Goal: Transaction & Acquisition: Purchase product/service

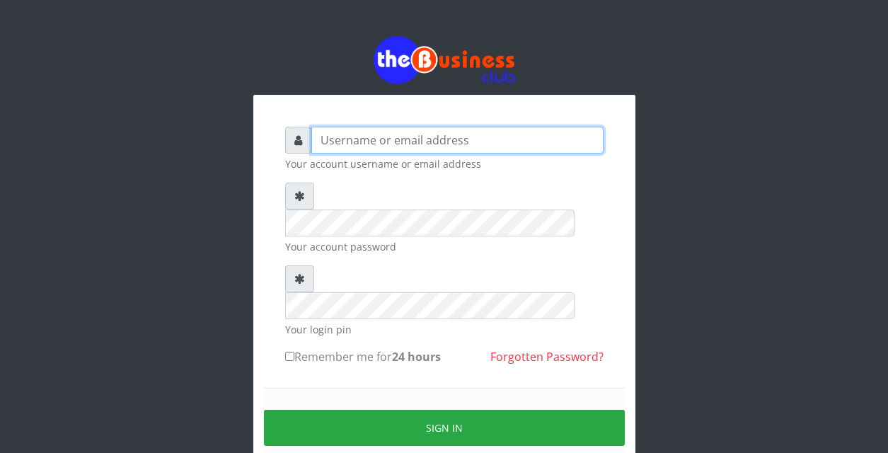
type input "YaronMarcuz"
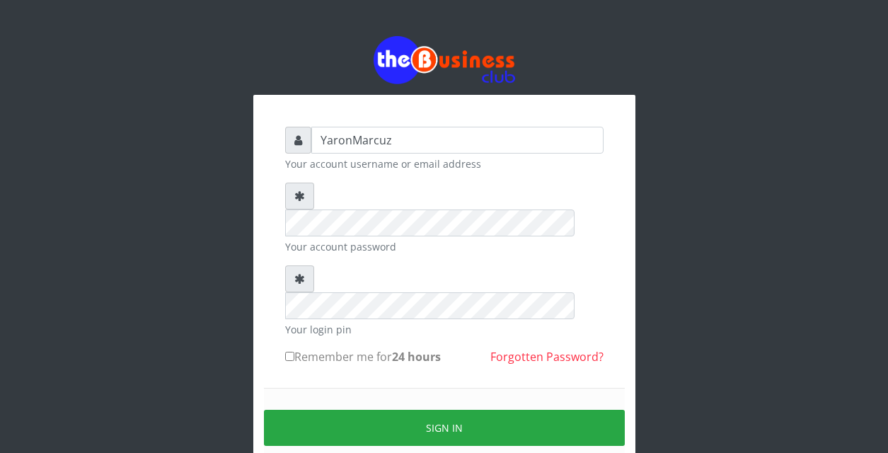
click at [289, 352] on input "Remember me for 24 hours" at bounding box center [289, 356] width 9 height 9
checkbox input "true"
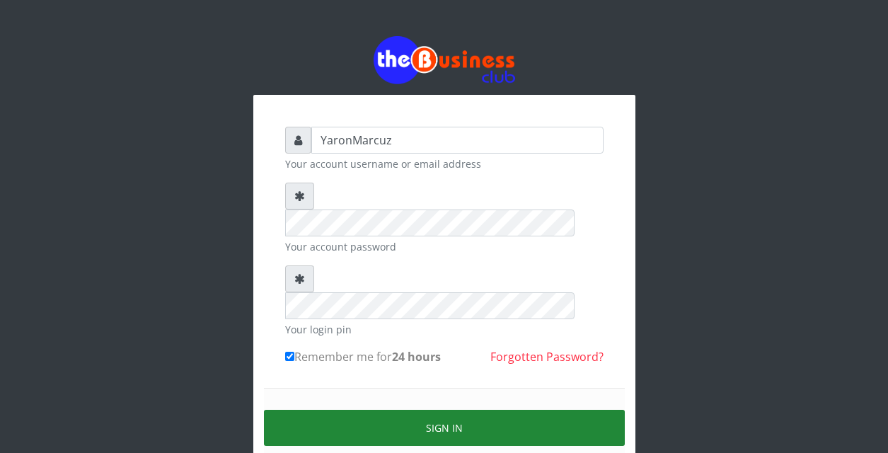
click at [344, 410] on button "Sign in" at bounding box center [444, 428] width 361 height 36
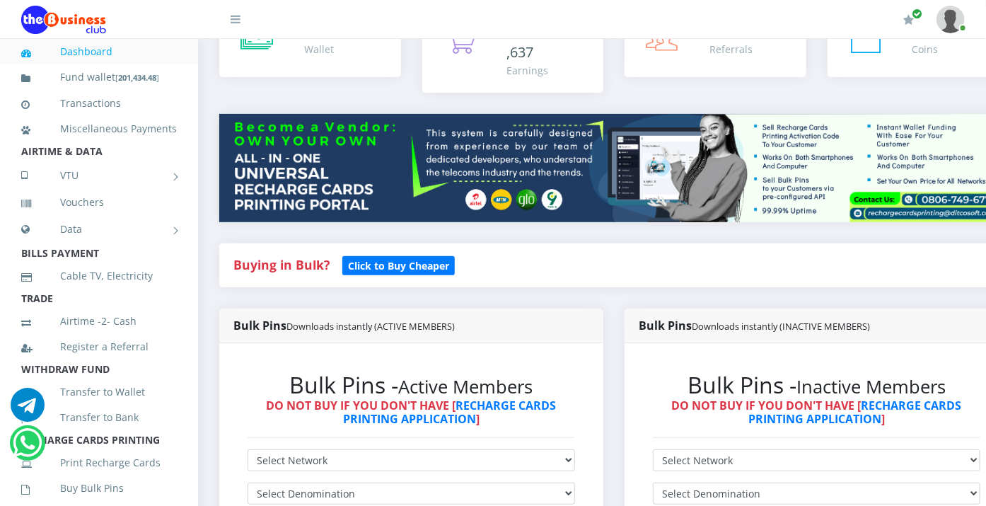
scroll to position [236, 0]
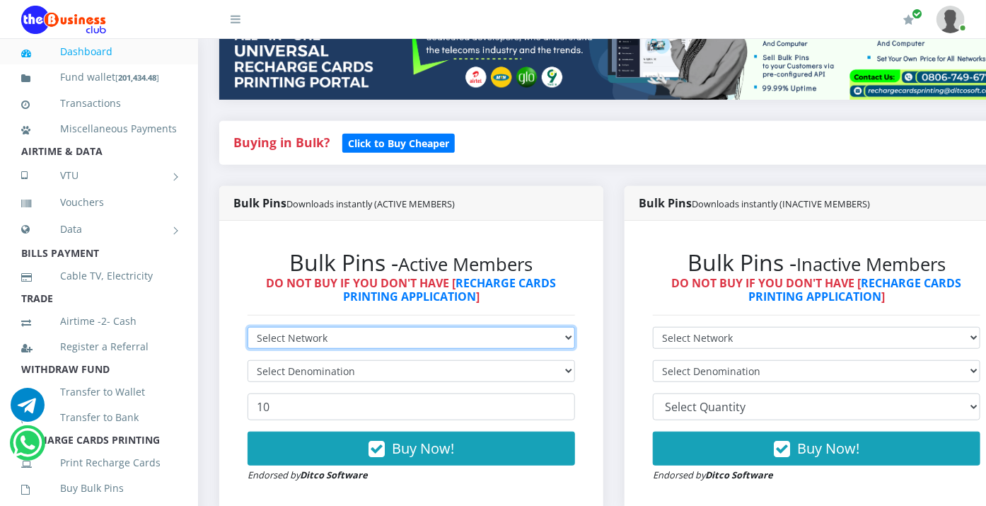
drag, startPoint x: 415, startPoint y: 324, endPoint x: 381, endPoint y: 333, distance: 35.7
click at [415, 327] on select "Select Network MTN Globacom 9Mobile Airtel" at bounding box center [412, 338] width 328 height 22
select select "MTN"
click at [248, 327] on select "Select Network MTN Globacom 9Mobile Airtel" at bounding box center [412, 338] width 328 height 22
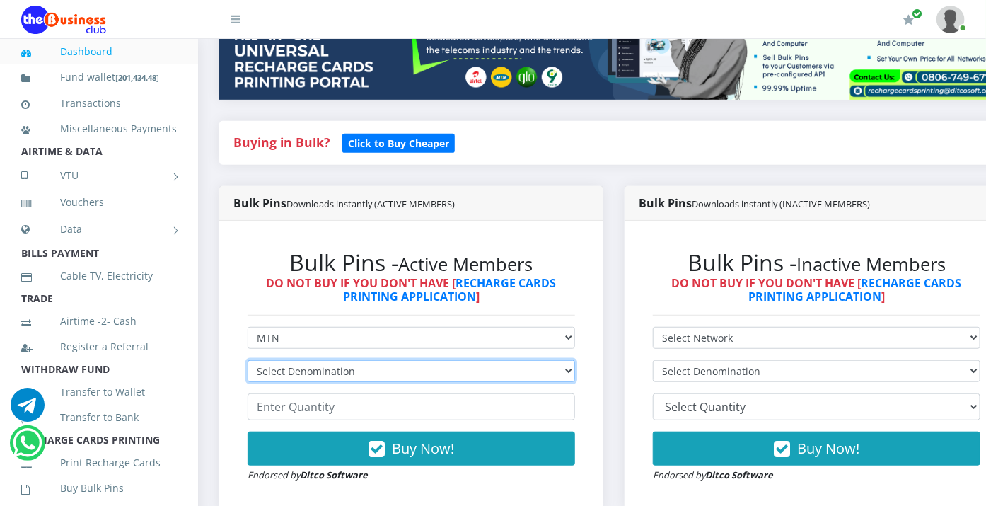
click at [344, 360] on select "Select Denomination MTN NGN100 - ₦96.99 MTN NGN200 - ₦193.98 MTN NGN400 - ₦387.…" at bounding box center [412, 371] width 328 height 22
select select "484.95-500"
click at [248, 360] on select "Select Denomination MTN NGN100 - ₦96.99 MTN NGN200 - ₦193.98 MTN NGN400 - ₦387.…" at bounding box center [412, 371] width 328 height 22
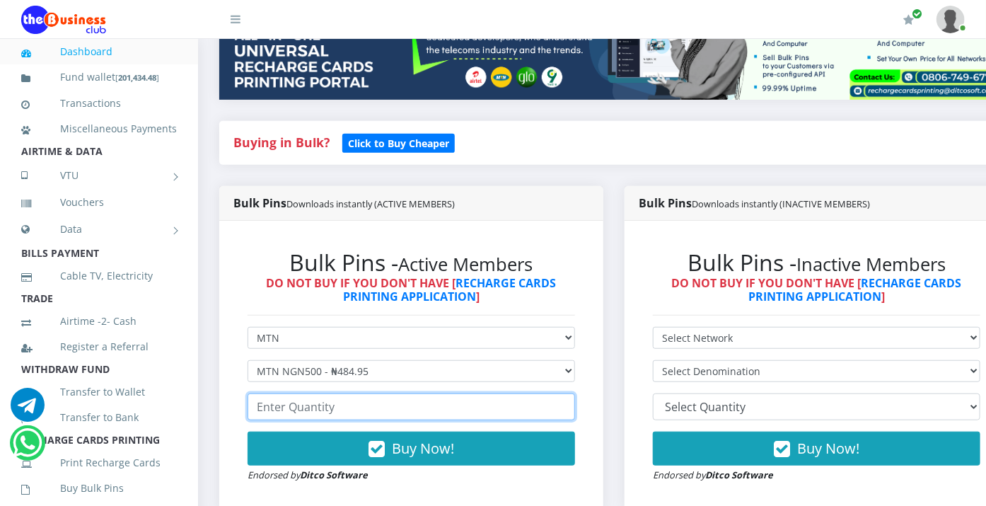
click at [299, 393] on input "number" at bounding box center [412, 406] width 328 height 27
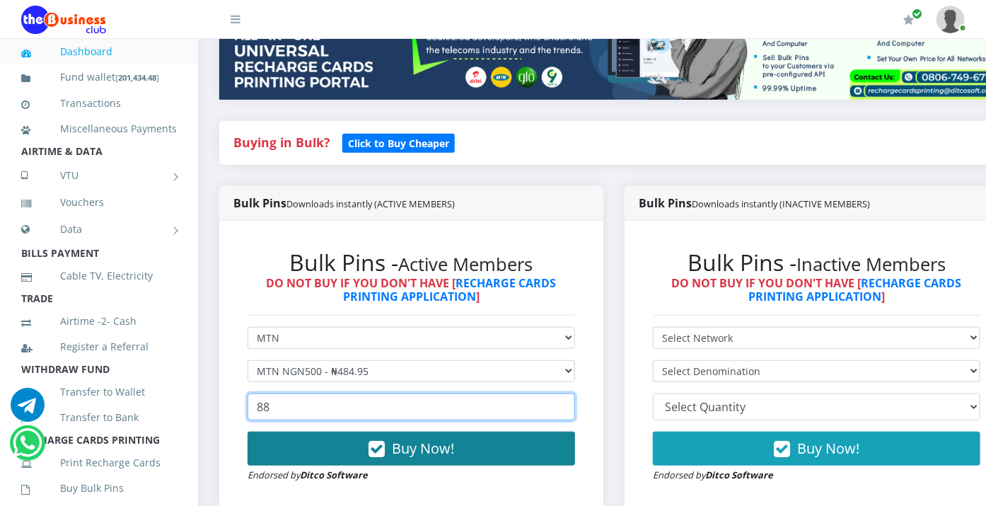
type input "88"
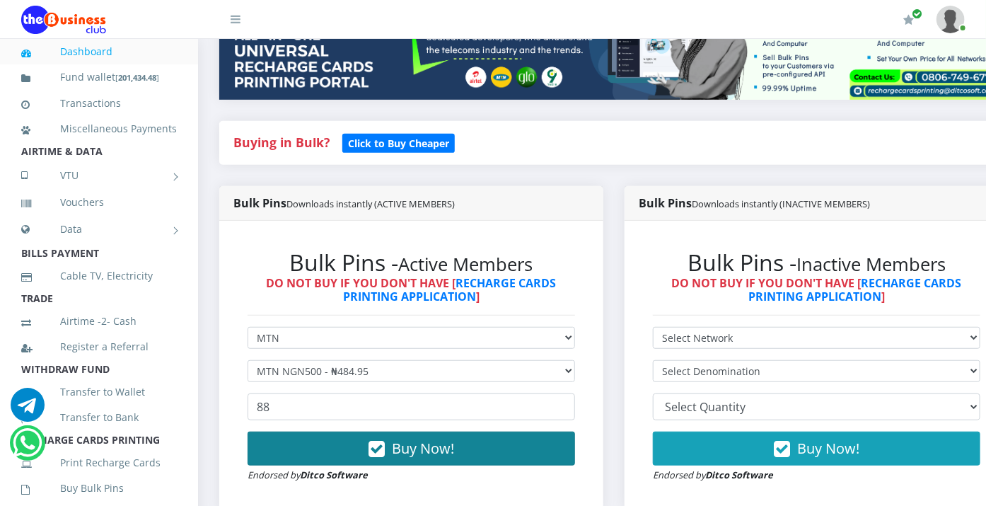
click at [328, 437] on button "Buy Now!" at bounding box center [412, 449] width 328 height 34
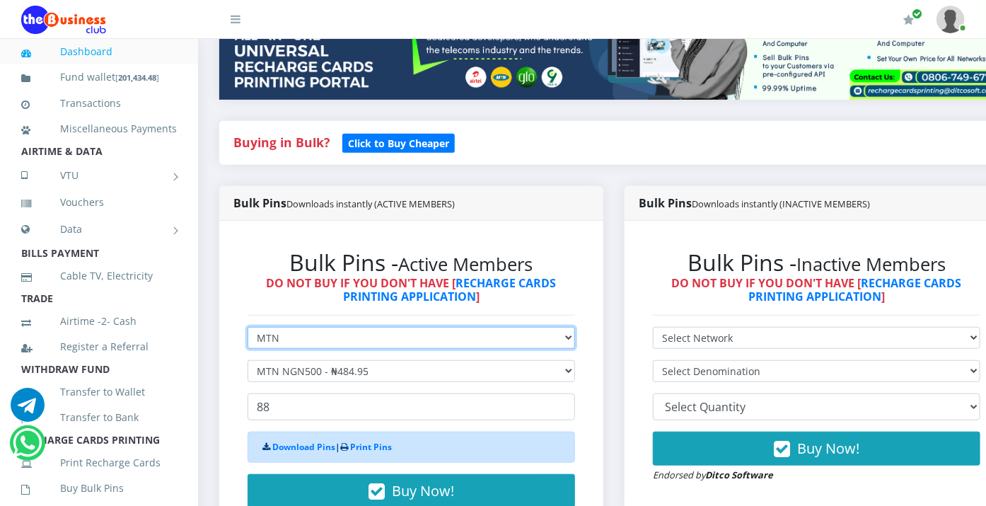
click at [407, 328] on select "Select Network MTN Globacom 9Mobile Airtel" at bounding box center [412, 338] width 328 height 22
select select "Airtel"
click at [248, 327] on select "Select Network MTN Globacom 9Mobile Airtel" at bounding box center [412, 338] width 328 height 22
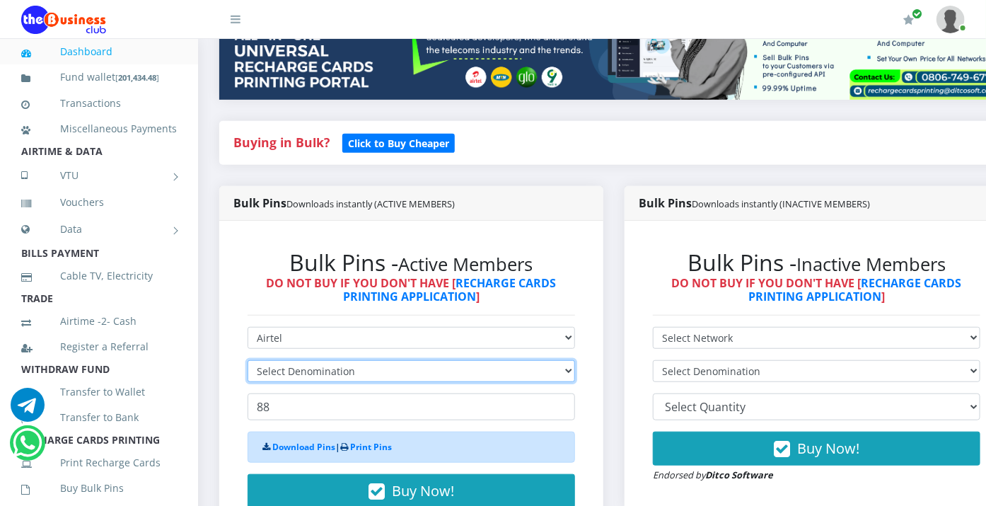
click at [430, 360] on select "Select Denomination" at bounding box center [412, 371] width 328 height 22
select select "481.9-500"
click at [248, 360] on select "Select Denomination Airtel NGN100 - ₦96.38 Airtel NGN200 - ₦192.76 Airtel NGN50…" at bounding box center [412, 371] width 328 height 22
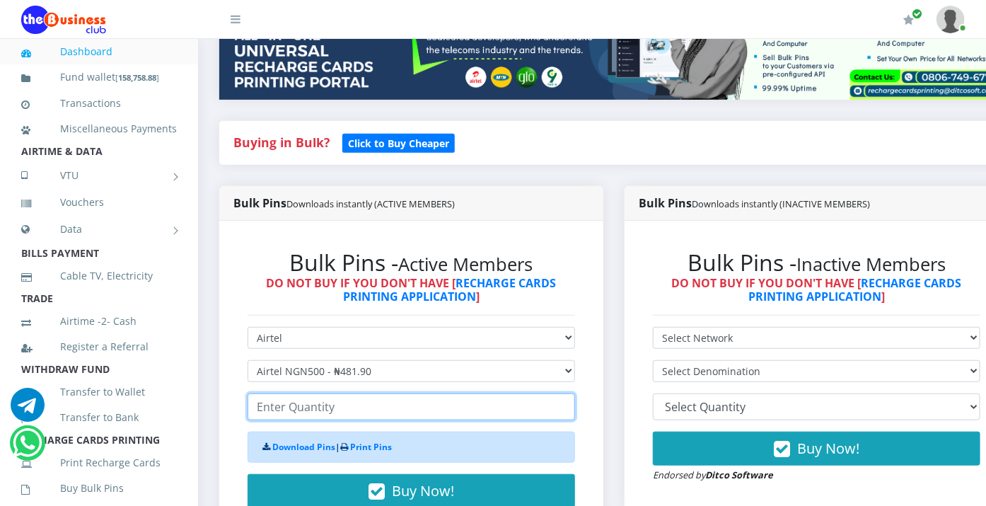
click at [310, 393] on input "number" at bounding box center [412, 406] width 328 height 27
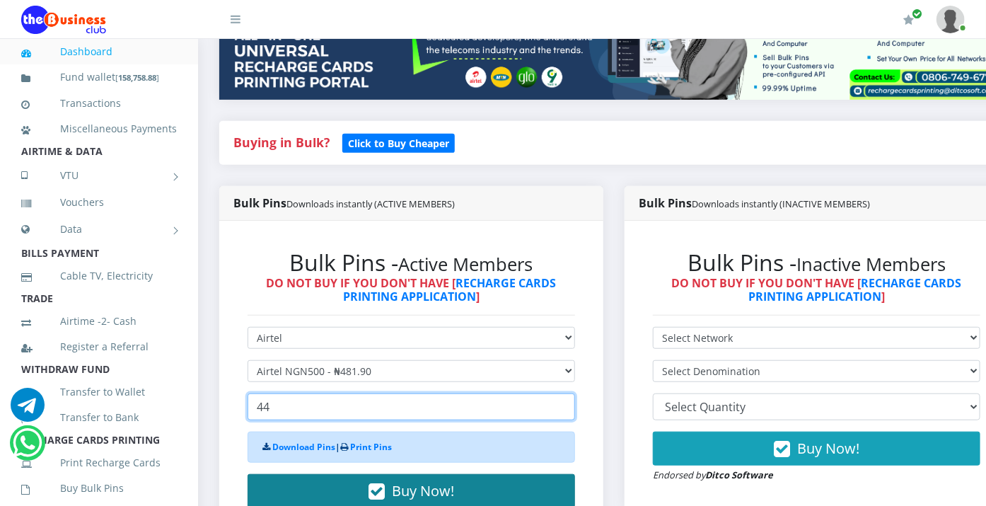
type input "44"
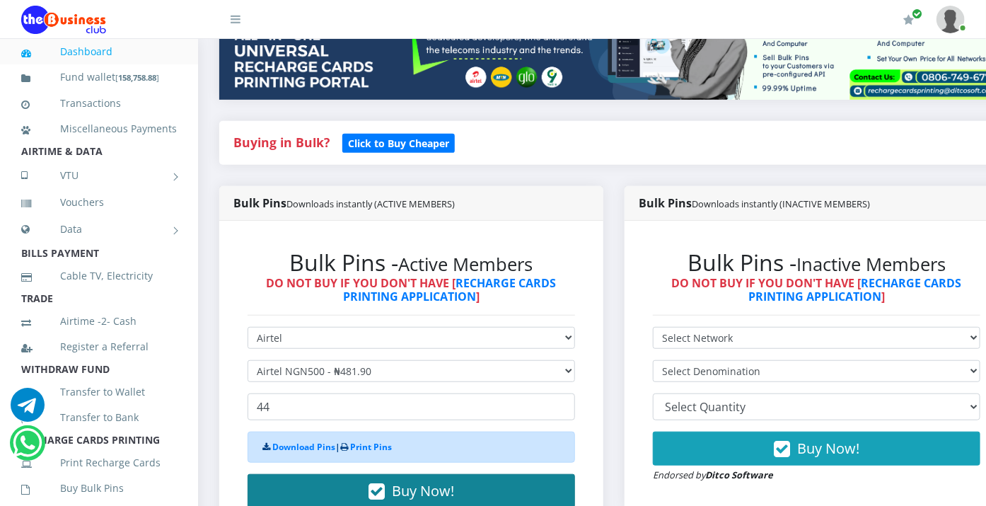
click at [350, 440] on button "Buy Now!" at bounding box center [412, 491] width 328 height 34
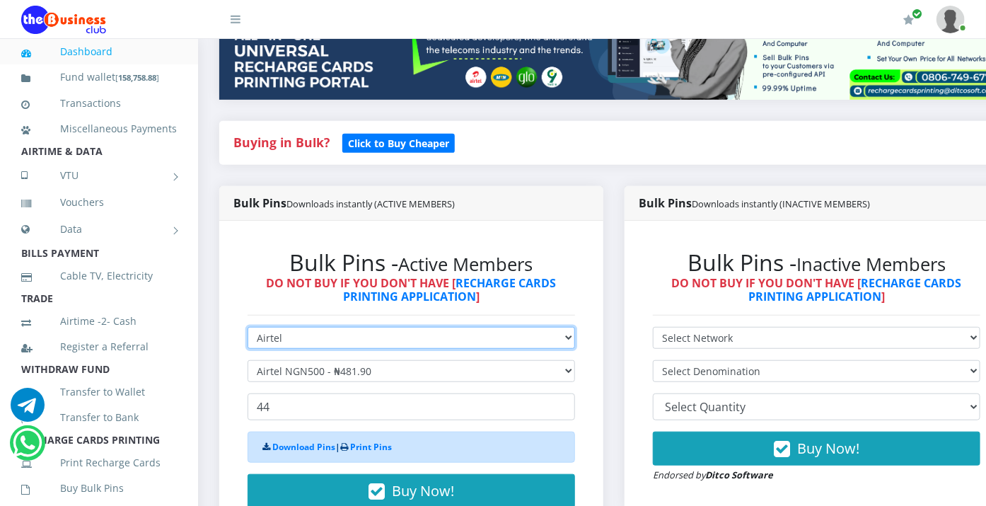
click at [350, 327] on select "Select Network MTN Globacom 9Mobile Airtel" at bounding box center [412, 338] width 328 height 22
select select "MTN"
click at [248, 327] on select "Select Network MTN Globacom 9Mobile Airtel" at bounding box center [412, 338] width 328 height 22
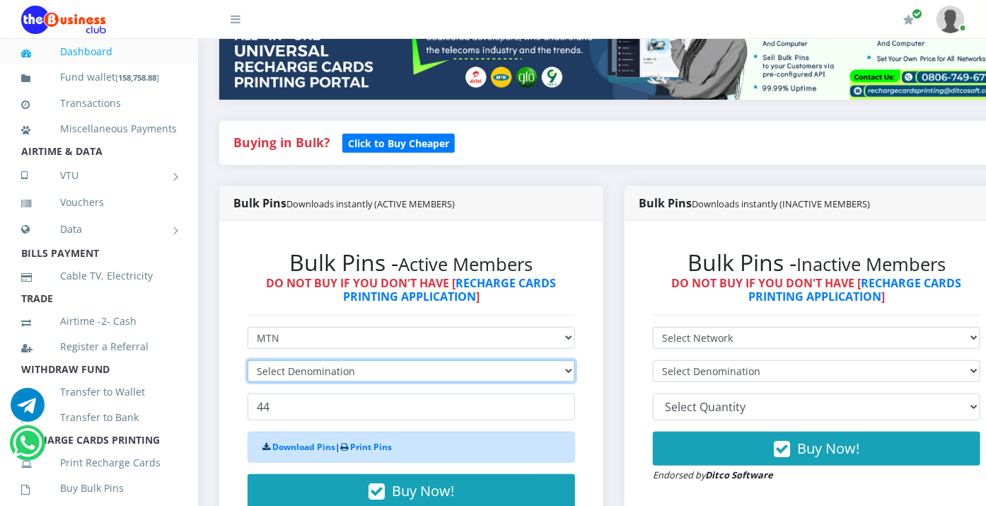
click at [347, 360] on select "Select Denomination" at bounding box center [412, 371] width 328 height 22
select select "193.98-200"
click at [248, 360] on select "Select Denomination MTN NGN100 - ₦96.99 MTN NGN200 - ₦193.98 MTN NGN400 - ₦387.…" at bounding box center [412, 371] width 328 height 22
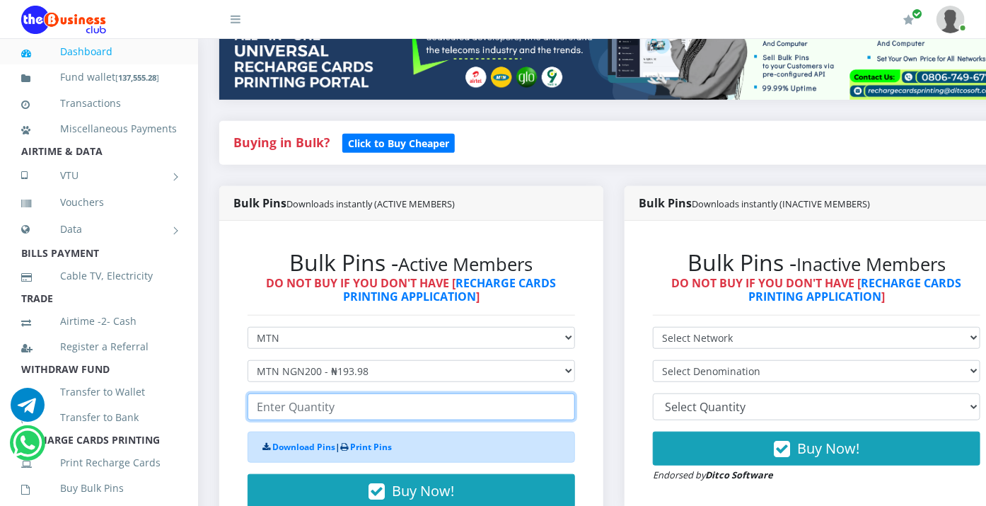
click at [317, 393] on input "number" at bounding box center [412, 406] width 328 height 27
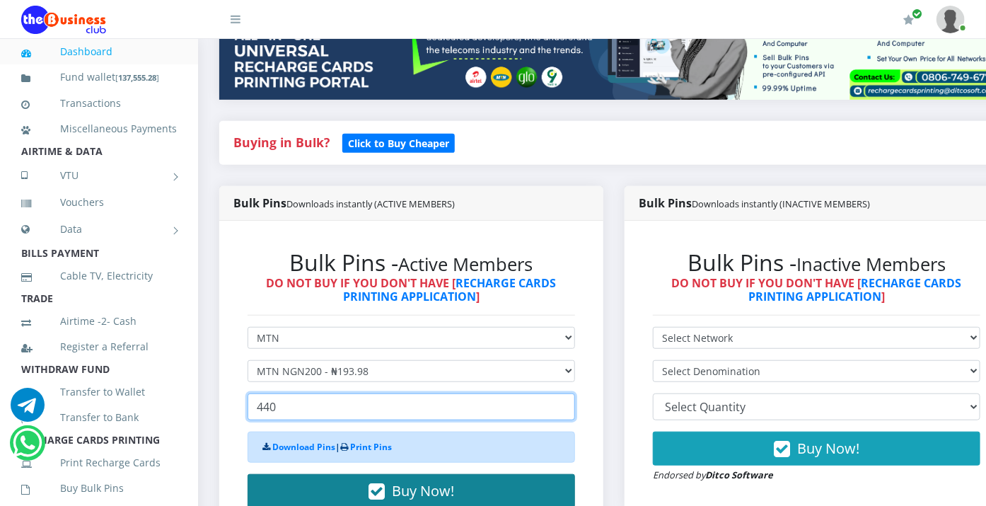
type input "440"
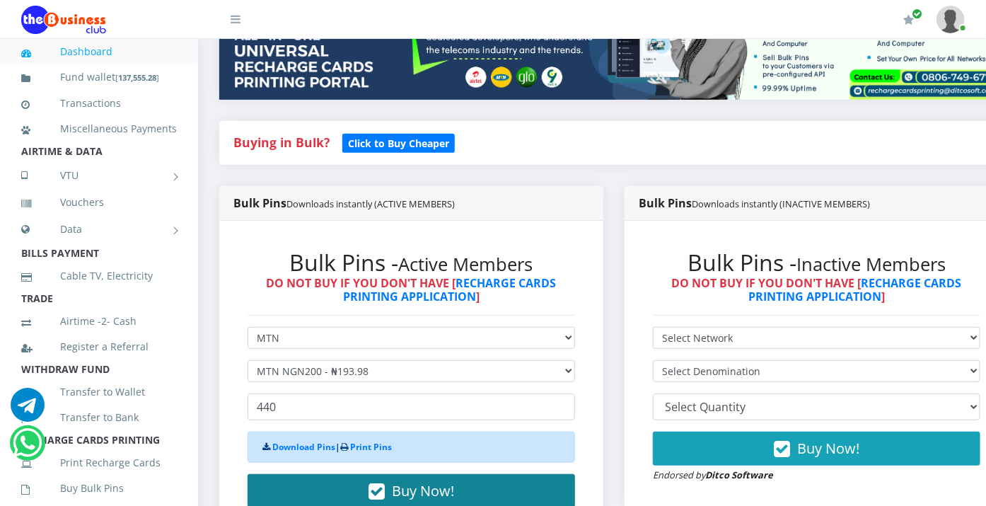
click at [333, 440] on button "Buy Now!" at bounding box center [412, 491] width 328 height 34
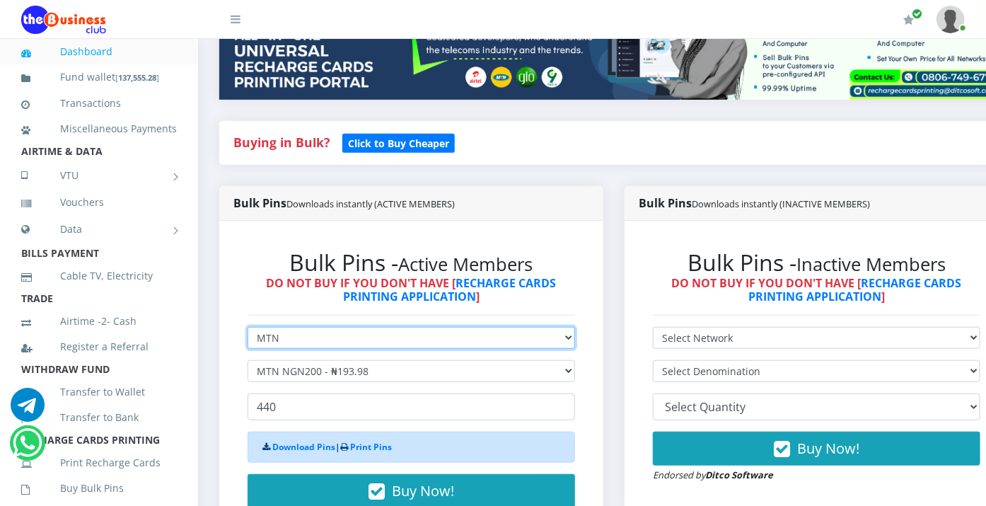
click at [288, 327] on select "Select Network MTN Globacom 9Mobile Airtel" at bounding box center [412, 338] width 328 height 22
select select "Airtel"
click at [248, 327] on select "Select Network MTN Globacom 9Mobile Airtel" at bounding box center [412, 338] width 328 height 22
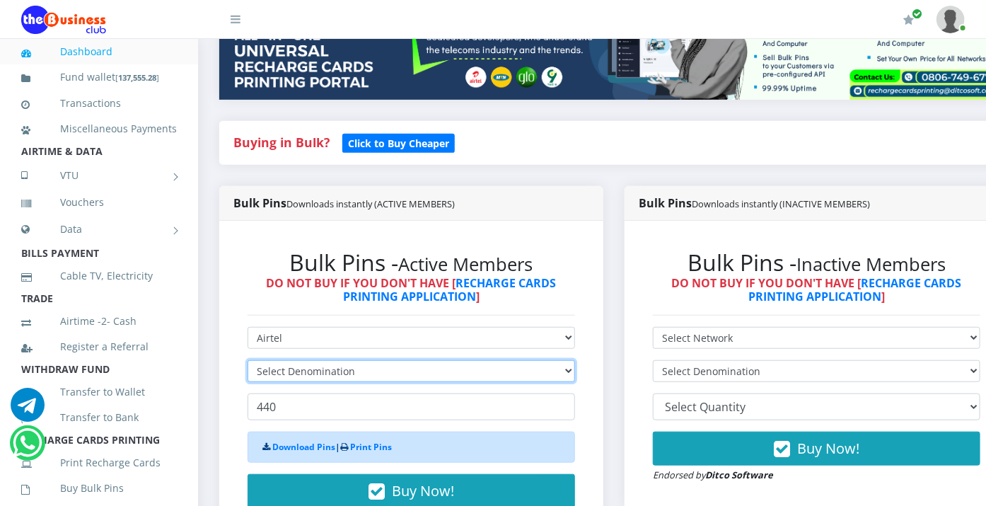
click at [329, 360] on select "Select Denomination" at bounding box center [412, 371] width 328 height 22
select select "192.76-200"
click at [248, 360] on select "Select Denomination Airtel NGN100 - ₦96.38 Airtel NGN200 - ₦192.76 Airtel NGN50…" at bounding box center [412, 371] width 328 height 22
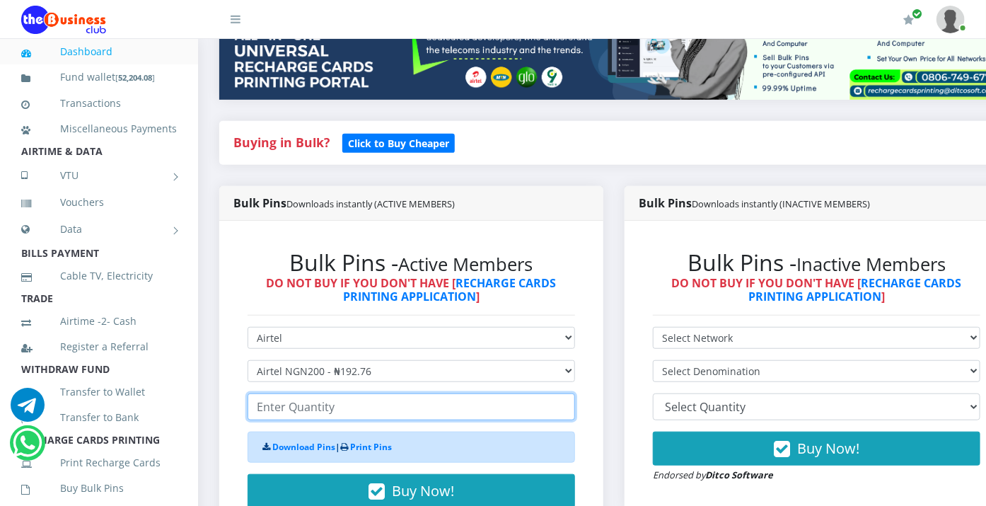
click at [304, 393] on input "number" at bounding box center [412, 406] width 328 height 27
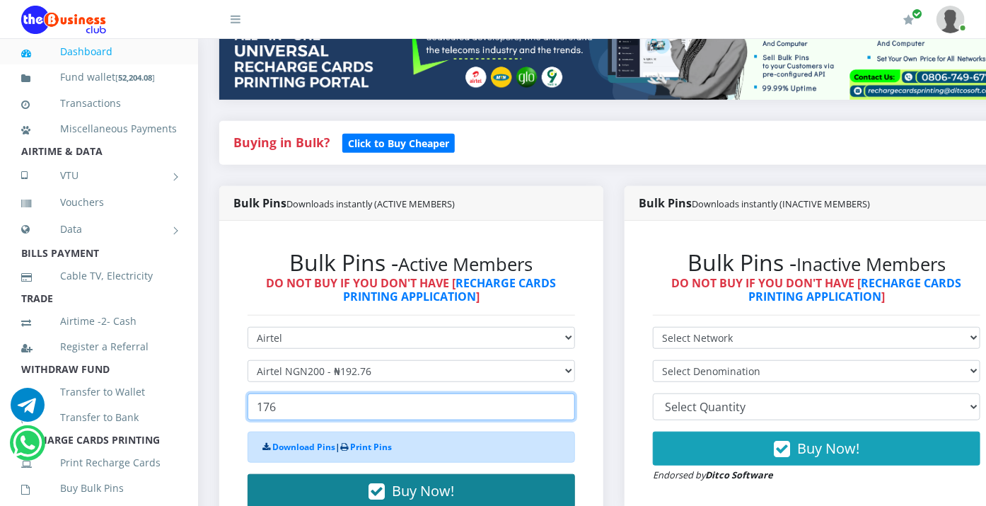
type input "176"
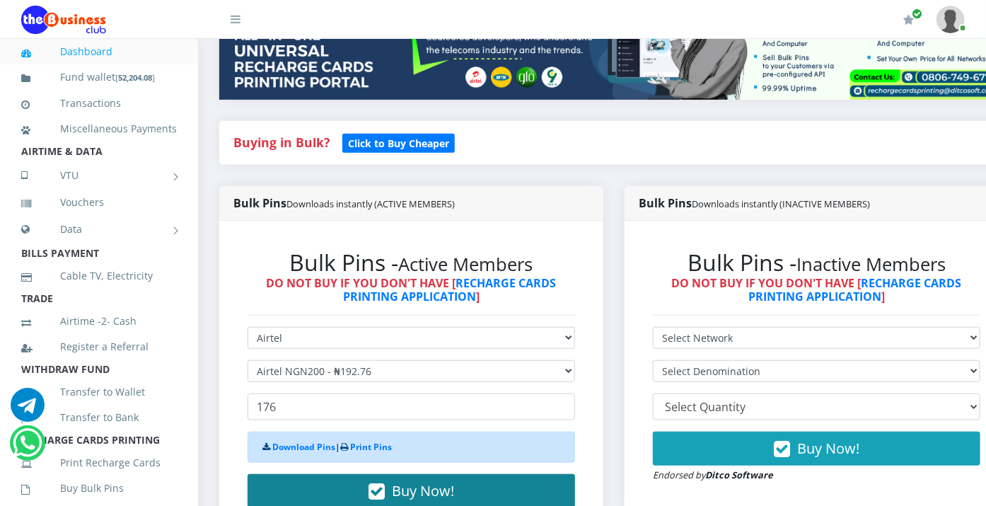
click at [318, 440] on button "Buy Now!" at bounding box center [412, 491] width 328 height 34
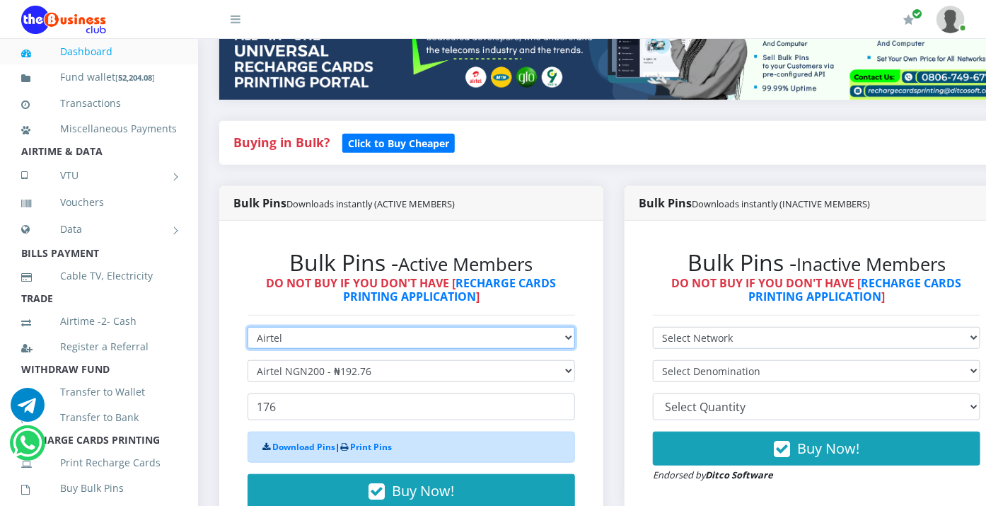
click at [331, 327] on select "Select Network MTN Globacom 9Mobile Airtel" at bounding box center [412, 338] width 328 height 22
select select "MTN"
click at [248, 327] on select "Select Network MTN Globacom 9Mobile Airtel" at bounding box center [412, 338] width 328 height 22
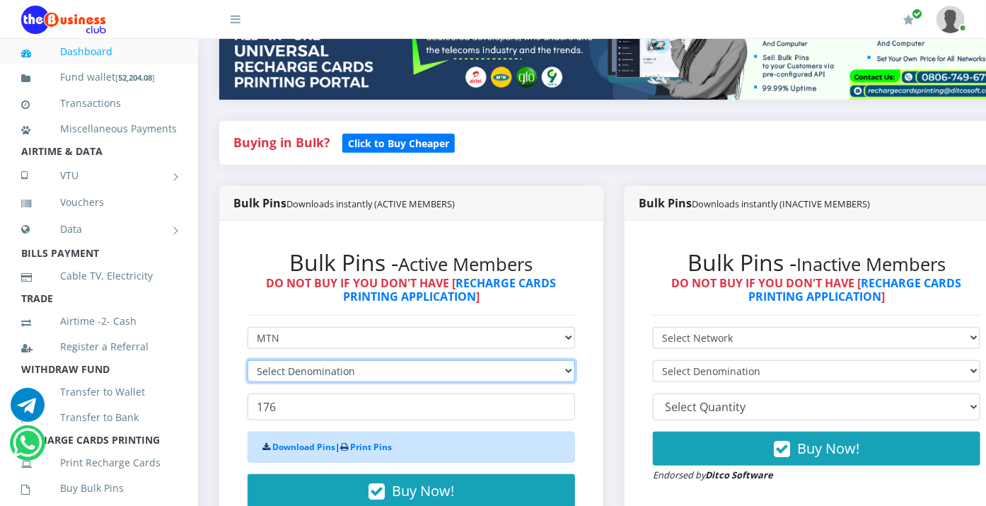
click at [347, 360] on select "Select Denomination" at bounding box center [412, 371] width 328 height 22
click at [363, 360] on select "Select Denomination" at bounding box center [412, 371] width 328 height 22
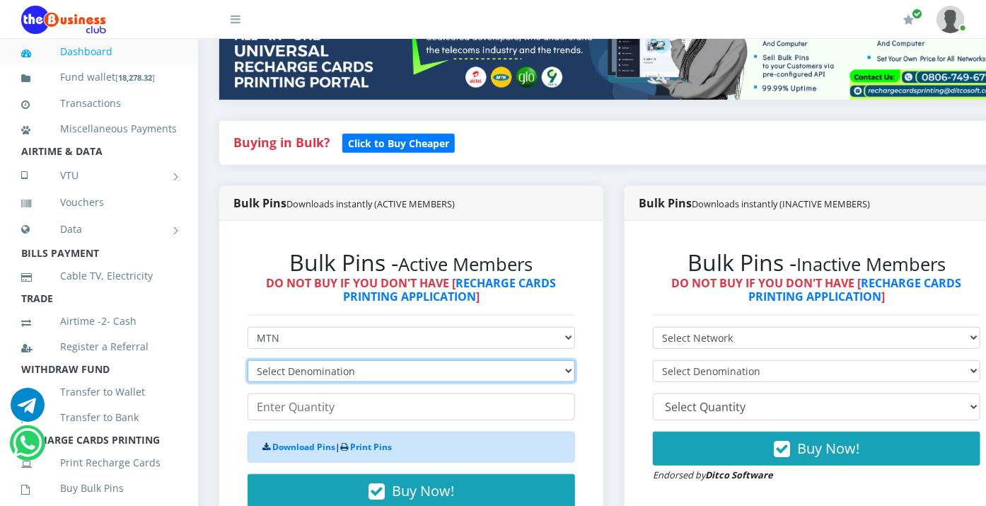
select select "96.99-100"
click at [248, 360] on select "Select Denomination MTN NGN100 - ₦96.99 MTN NGN200 - ₦193.98 MTN NGN400 - ₦387.…" at bounding box center [412, 371] width 328 height 22
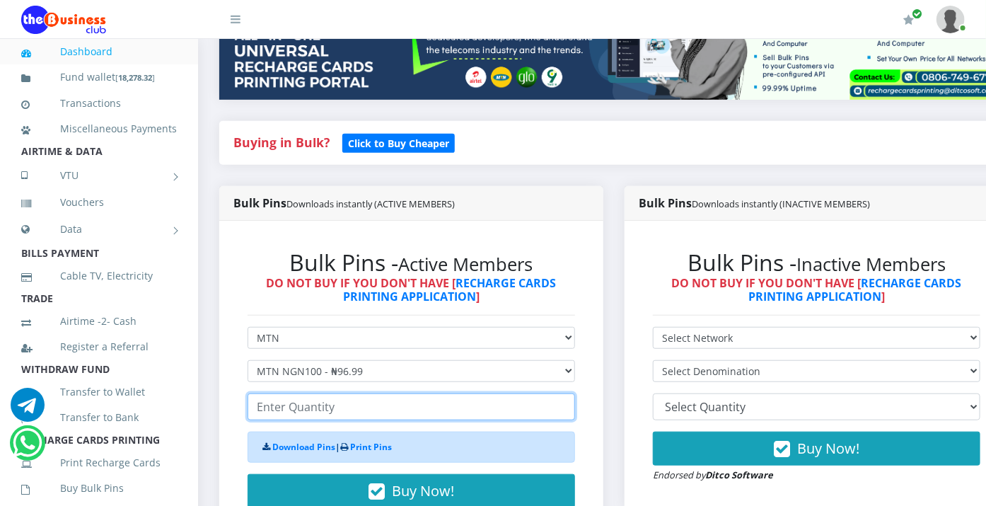
click at [306, 394] on input "number" at bounding box center [412, 406] width 328 height 27
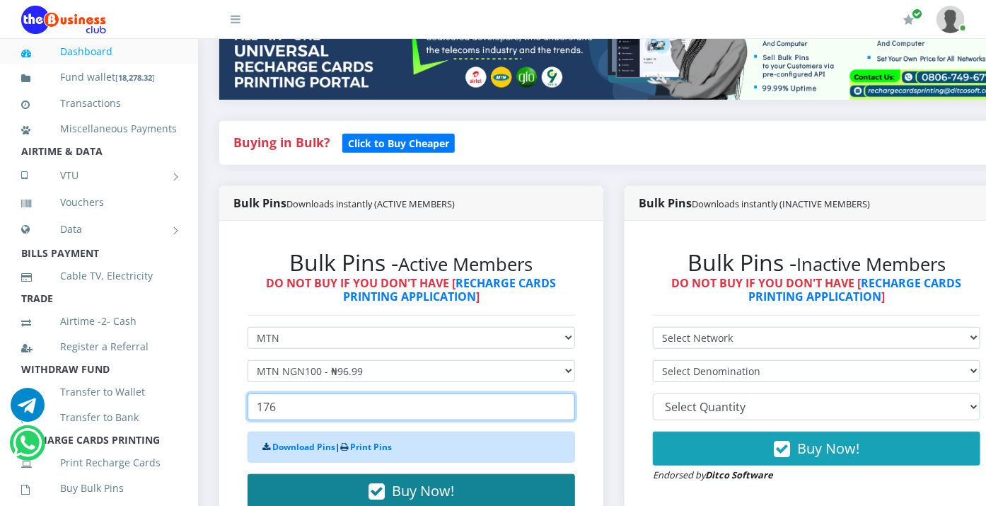
type input "176"
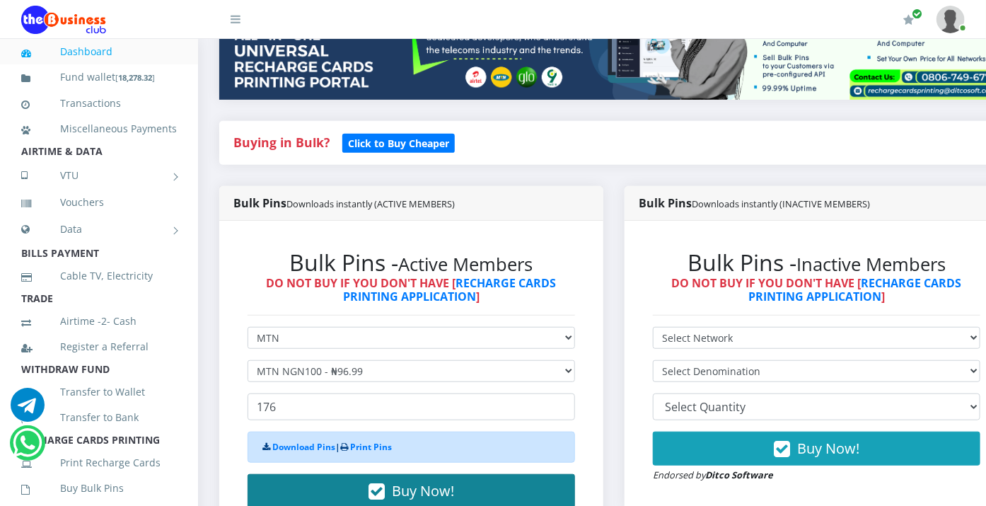
click at [331, 440] on button "Buy Now!" at bounding box center [412, 491] width 328 height 34
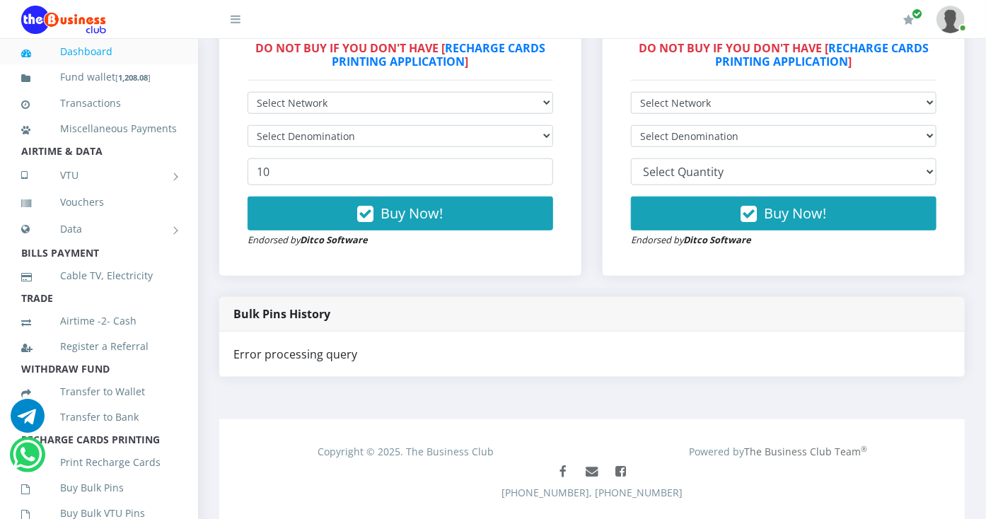
scroll to position [484, 0]
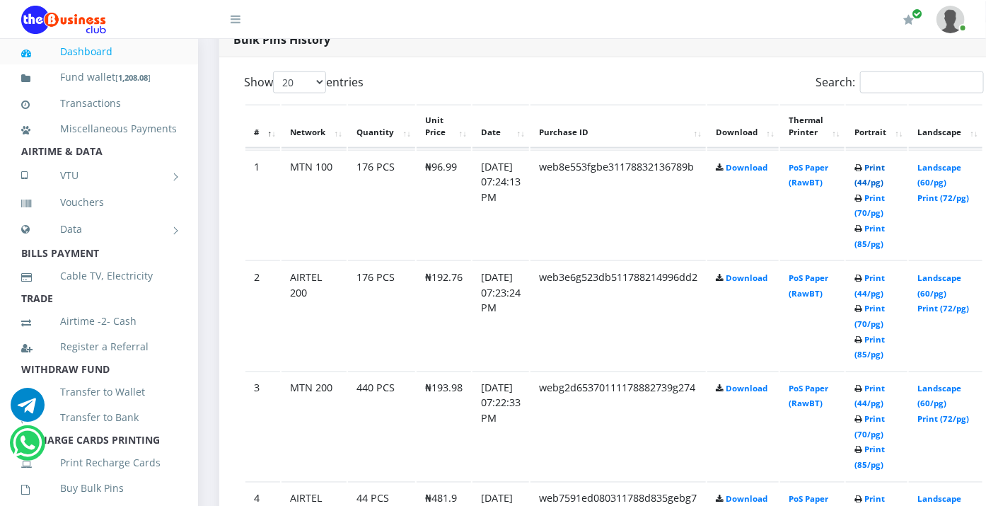
click at [873, 162] on link "Print (44/pg)" at bounding box center [870, 175] width 30 height 26
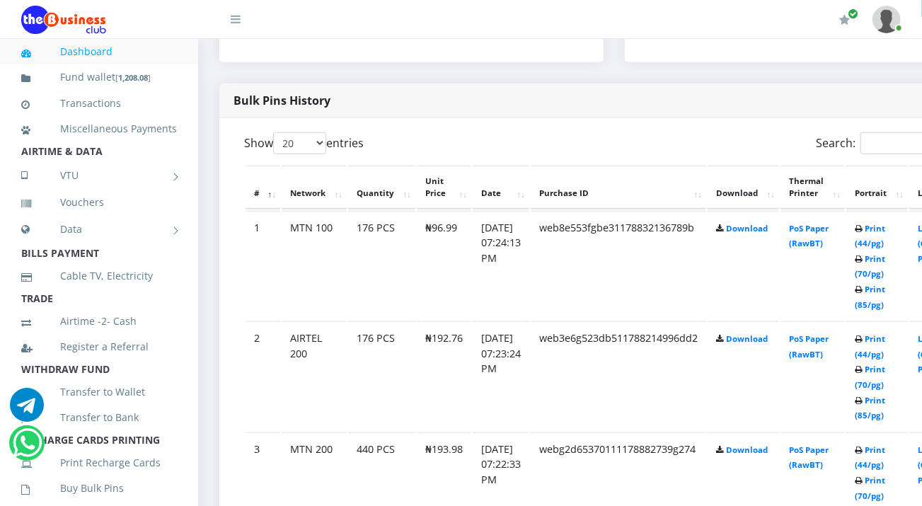
scroll to position [684, 0]
click at [872, 333] on link "Print (44/pg)" at bounding box center [870, 346] width 30 height 26
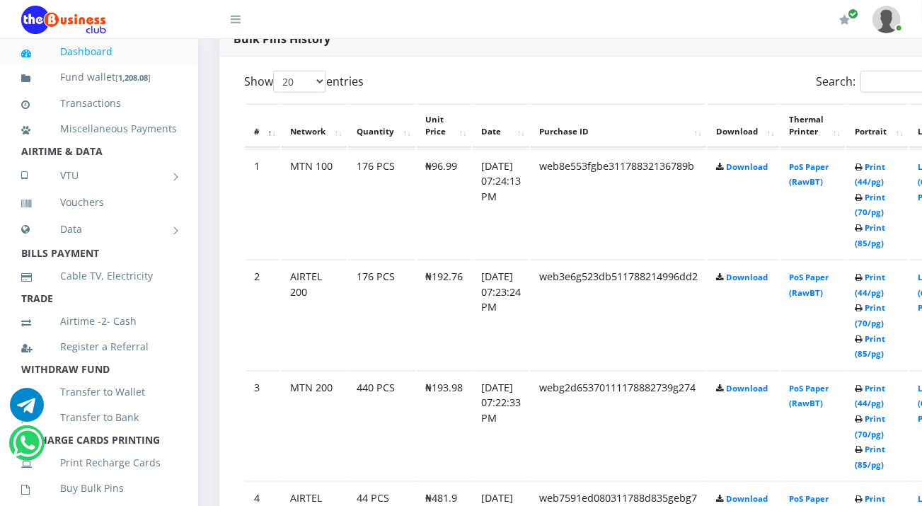
scroll to position [805, 0]
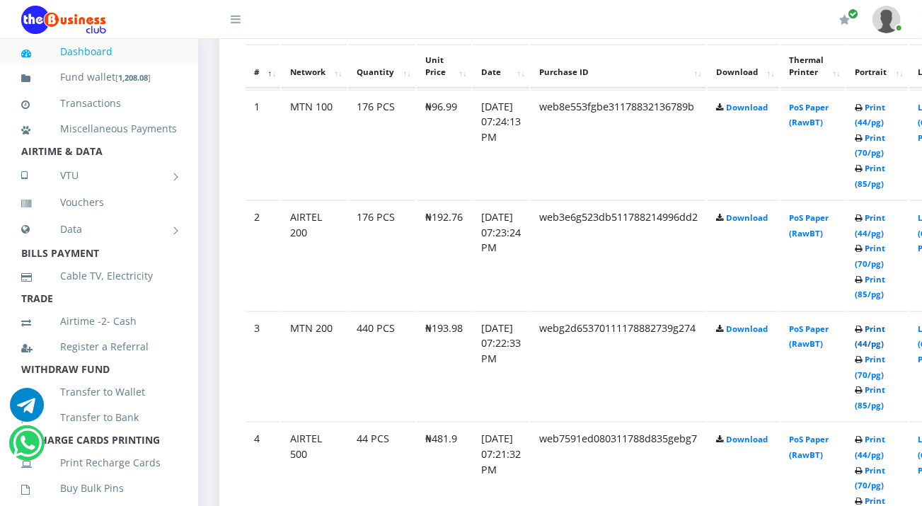
click at [873, 323] on link "Print (44/pg)" at bounding box center [870, 336] width 30 height 26
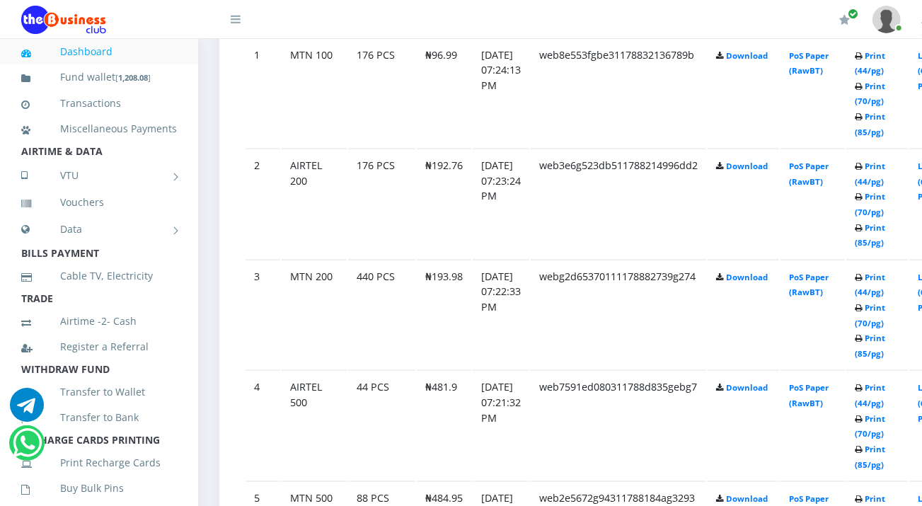
scroll to position [884, 0]
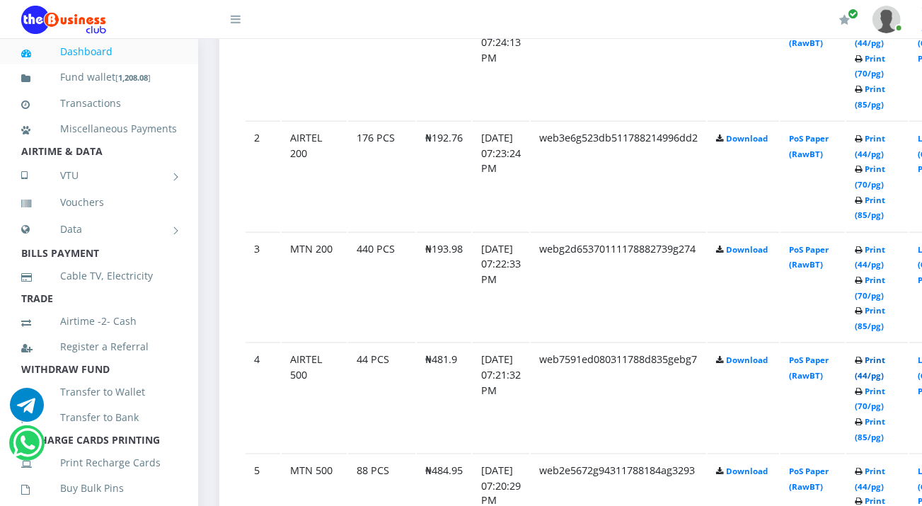
click at [867, 354] on link "Print (44/pg)" at bounding box center [870, 367] width 30 height 26
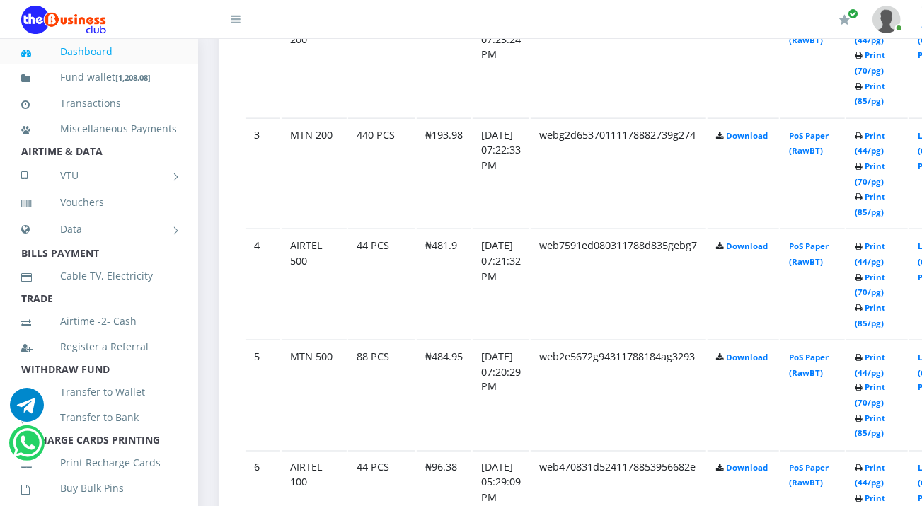
scroll to position [1072, 0]
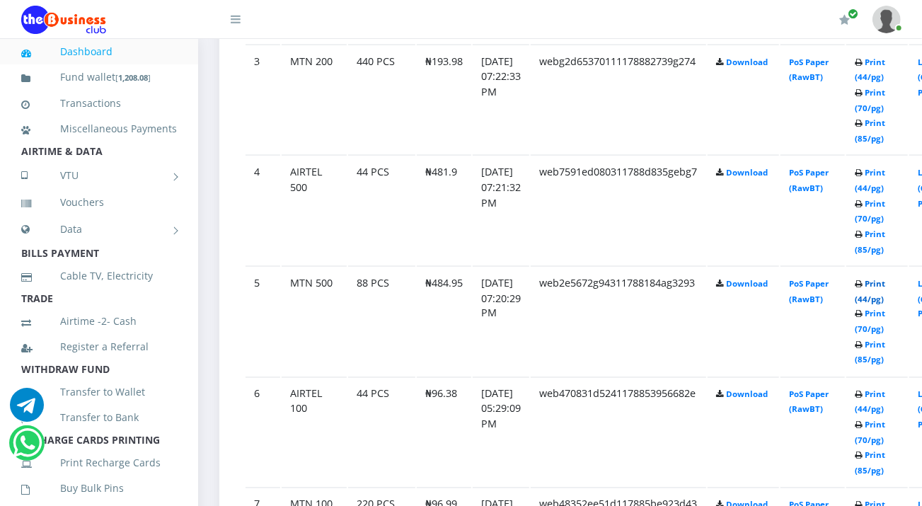
click at [870, 278] on link "Print (44/pg)" at bounding box center [870, 291] width 30 height 26
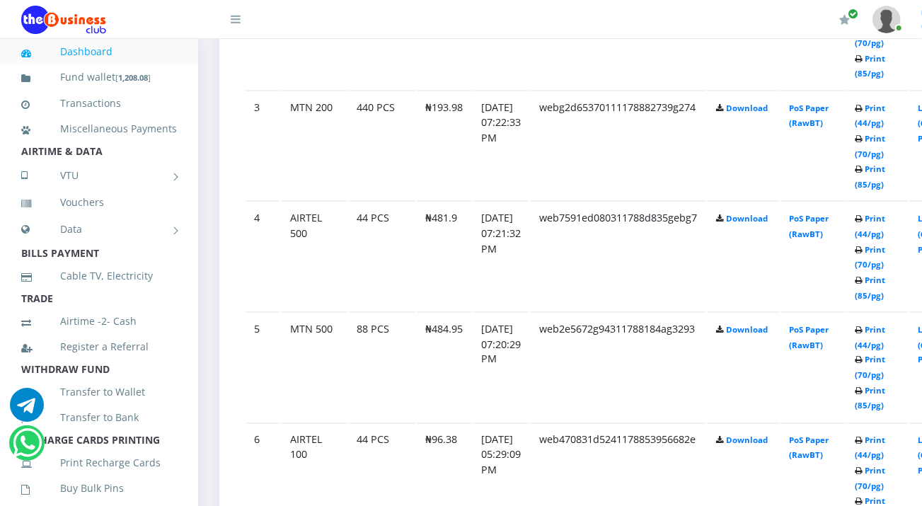
scroll to position [1072, 0]
